Goal: Find specific page/section: Find specific page/section

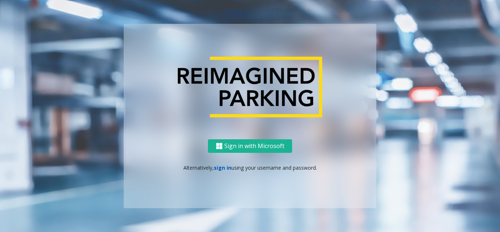
click at [224, 166] on link "sign in" at bounding box center [223, 167] width 18 height 7
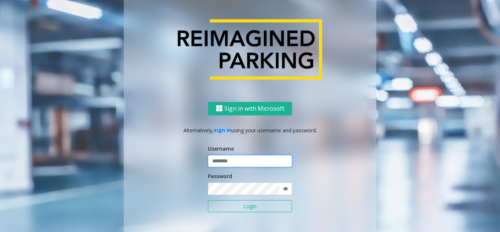
click at [223, 162] on input "text" at bounding box center [250, 161] width 84 height 12
type input "********"
click at [283, 189] on icon at bounding box center [285, 188] width 5 height 5
click at [244, 209] on button "Login" at bounding box center [250, 206] width 84 height 12
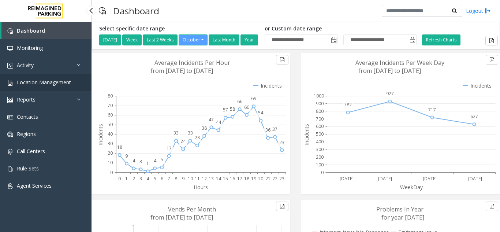
click at [29, 85] on span "Location Management" at bounding box center [44, 82] width 54 height 7
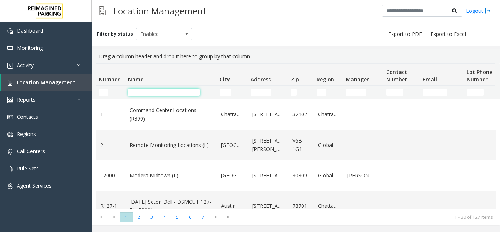
click at [148, 93] on input "Name Filter" at bounding box center [164, 92] width 72 height 7
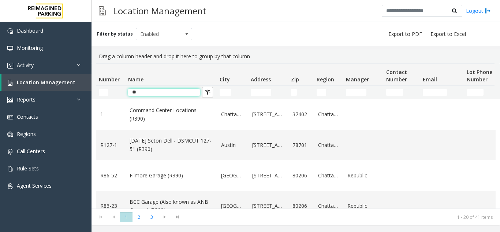
type input "*"
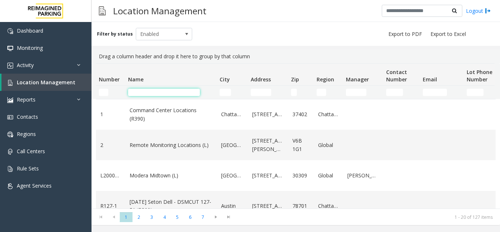
click at [153, 92] on input "Name Filter" at bounding box center [164, 92] width 72 height 7
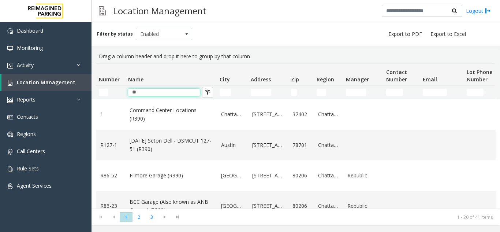
type input "*"
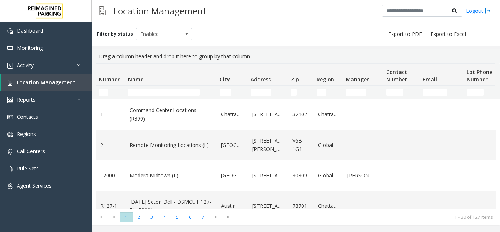
click at [113, 92] on kendo-grid-filter-cell-operators "Number Filter" at bounding box center [116, 92] width 12 height 12
click at [109, 92] on kendo-grid-filter-wrapper-cell "Number Filter" at bounding box center [110, 92] width 23 height 7
click at [105, 93] on input "Number Filter" at bounding box center [104, 92] width 10 height 7
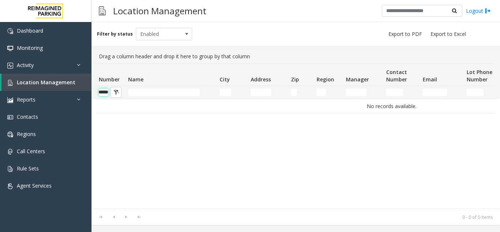
scroll to position [0, 8]
type input "*"
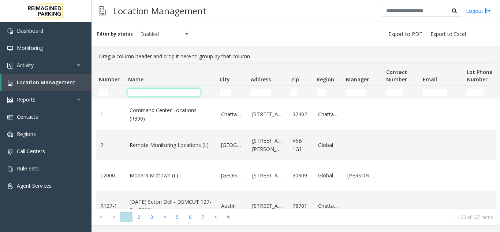
click at [154, 93] on input "Name Filter" at bounding box center [164, 92] width 72 height 7
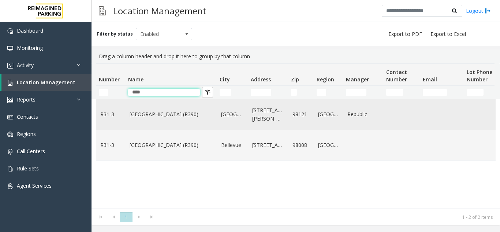
type input "****"
click at [172, 116] on link "[GEOGRAPHIC_DATA] (R390)" at bounding box center [171, 114] width 83 height 8
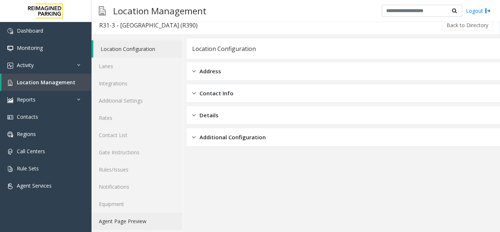
scroll to position [10, 0]
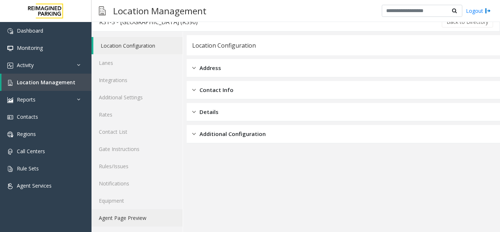
click at [139, 218] on link "Agent Page Preview" at bounding box center [136, 217] width 91 height 17
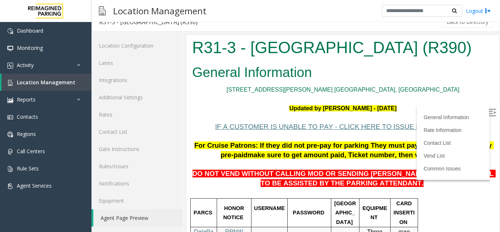
click at [489, 112] on img at bounding box center [492, 112] width 7 height 7
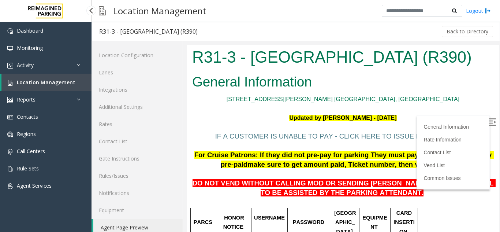
scroll to position [10, 0]
